Goal: Find specific page/section: Find specific page/section

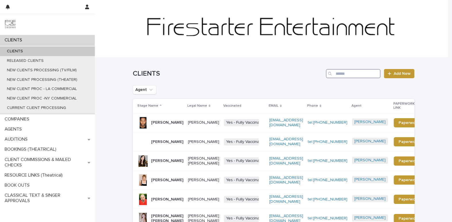
click at [342, 74] on input "Search" at bounding box center [353, 73] width 55 height 9
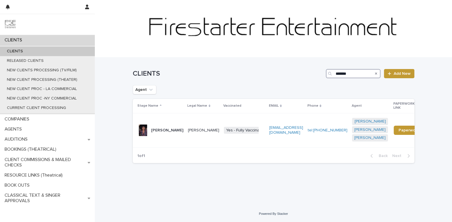
type input "*******"
